Goal: Transaction & Acquisition: Subscribe to service/newsletter

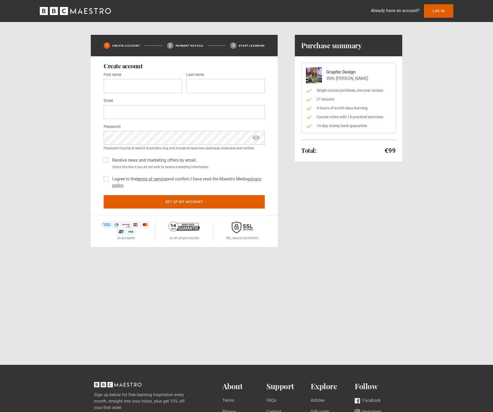
click at [68, 13] on icon "BBC Maestro" at bounding box center [64, 11] width 8 height 8
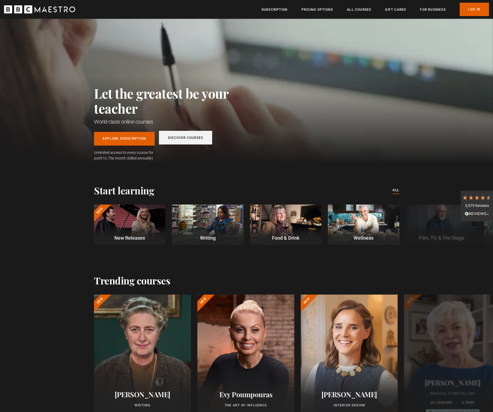
scroll to position [0, 1]
click at [195, 140] on link "Discover Courses" at bounding box center [185, 138] width 53 height 14
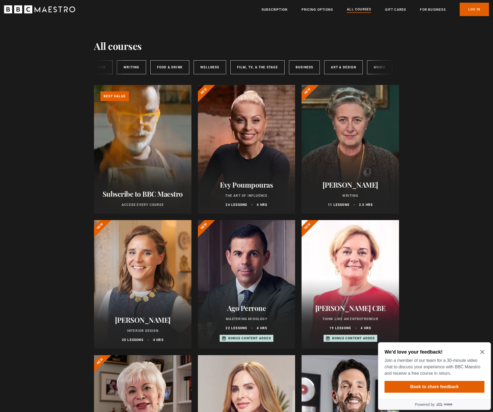
scroll to position [0, 44]
click at [332, 66] on link "Art & Design" at bounding box center [331, 67] width 38 height 14
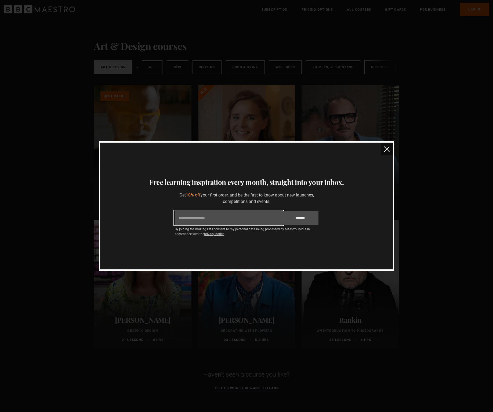
click at [244, 218] on input "Email" at bounding box center [229, 217] width 108 height 13
type input "**********"
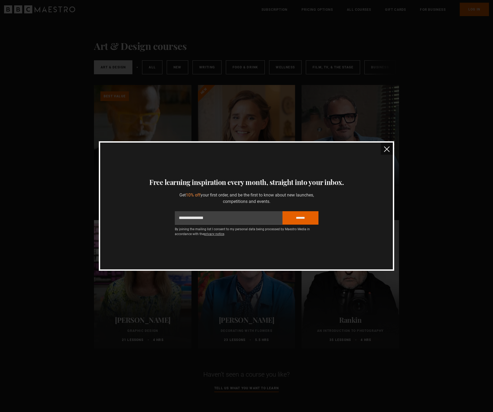
drag, startPoint x: 319, startPoint y: 226, endPoint x: 316, endPoint y: 225, distance: 2.8
click at [319, 226] on div "**********" at bounding box center [247, 206] width 280 height 58
click at [310, 223] on input "*******" at bounding box center [300, 217] width 36 height 13
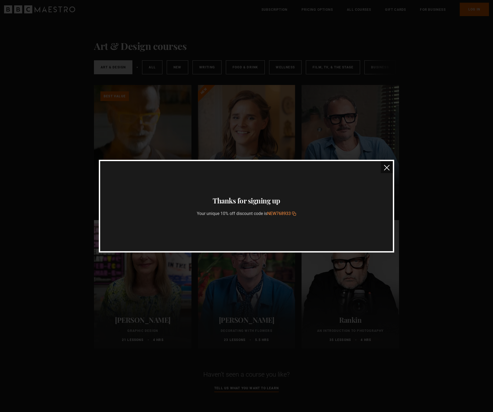
click at [296, 214] on icon "button" at bounding box center [294, 214] width 4 height 4
click at [385, 168] on img "close" at bounding box center [387, 168] width 6 height 6
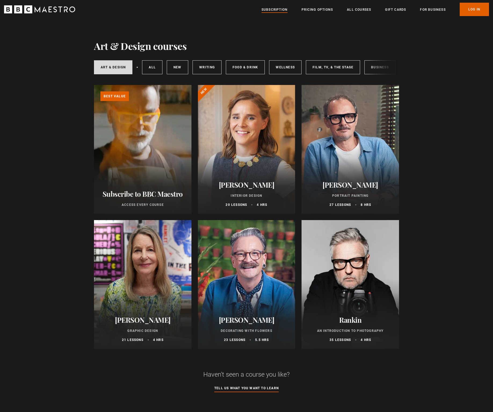
click at [274, 11] on link "Subscription" at bounding box center [274, 9] width 26 height 5
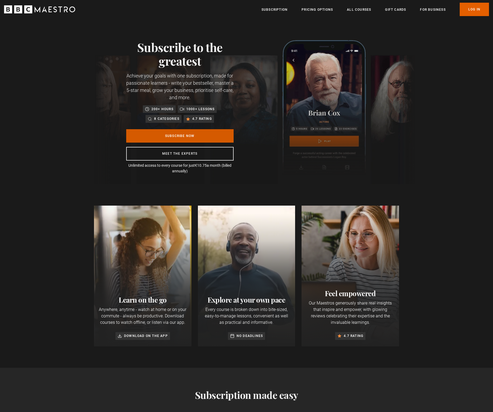
click at [184, 135] on link "Subscribe Now" at bounding box center [179, 135] width 107 height 13
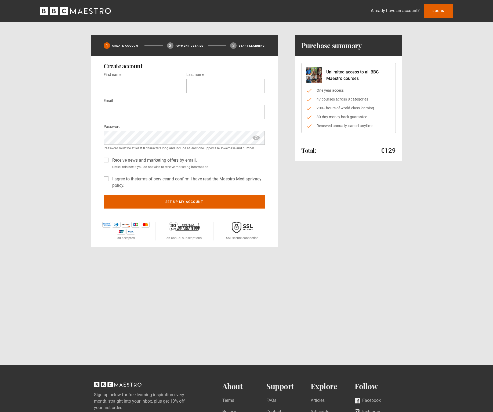
click at [90, 13] on icon "BBC Maestro" at bounding box center [90, 11] width 3 height 6
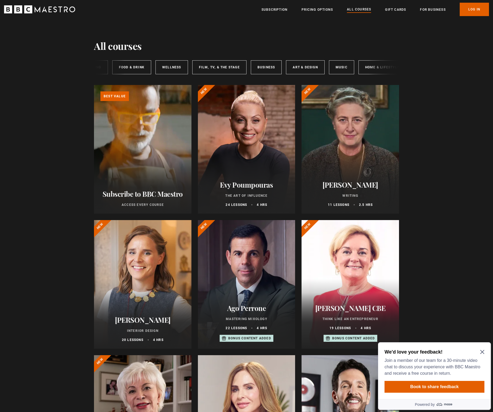
scroll to position [0, 80]
click at [288, 70] on link "Art & Design" at bounding box center [295, 67] width 38 height 14
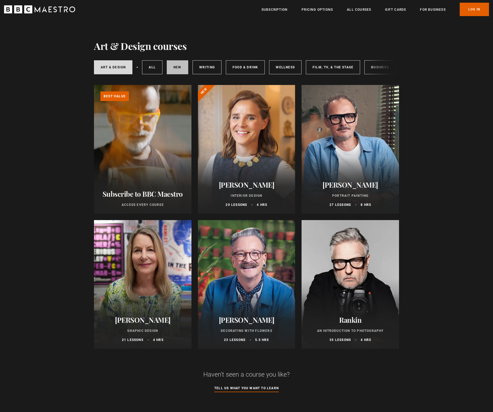
click at [175, 69] on link "New courses" at bounding box center [177, 67] width 21 height 14
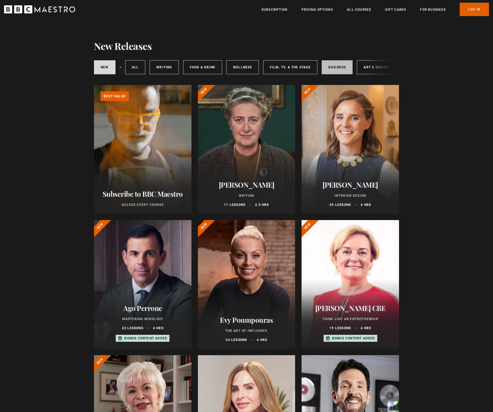
click at [325, 65] on link "Business" at bounding box center [336, 67] width 31 height 14
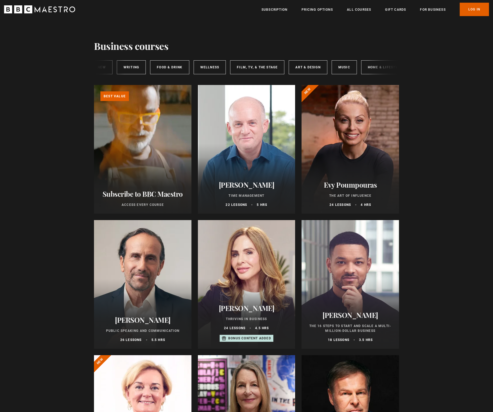
scroll to position [0, 80]
click at [301, 67] on link "Art & Design" at bounding box center [295, 67] width 38 height 14
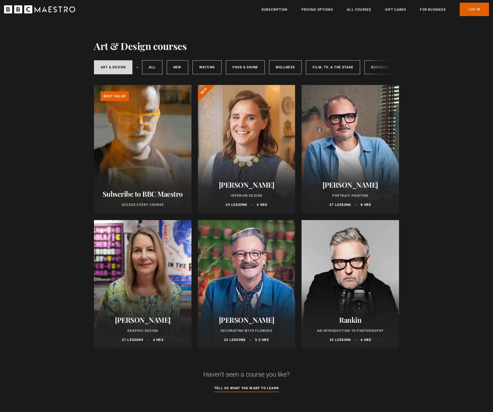
click at [354, 274] on div at bounding box center [349, 284] width 97 height 129
click at [161, 270] on div at bounding box center [142, 284] width 97 height 129
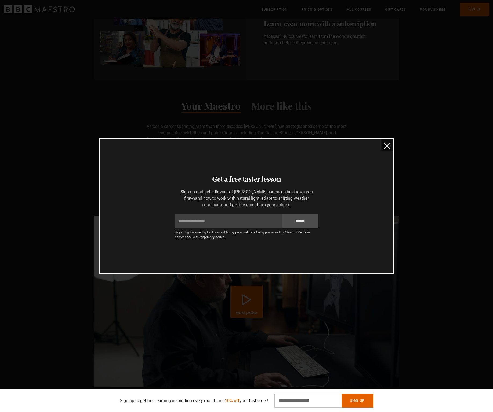
scroll to position [0, 422]
click at [385, 145] on img "close" at bounding box center [387, 146] width 6 height 6
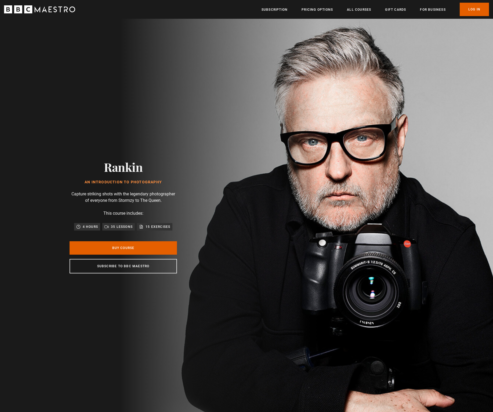
scroll to position [0, 492]
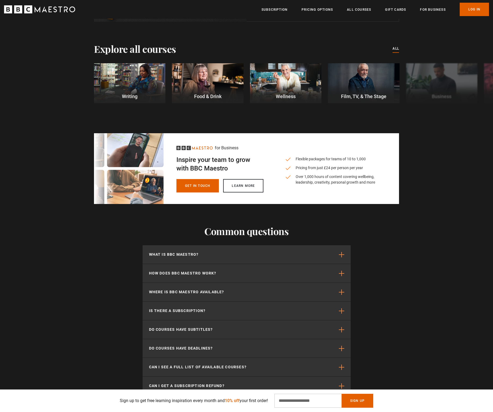
scroll to position [0, 843]
